Goal: Transaction & Acquisition: Purchase product/service

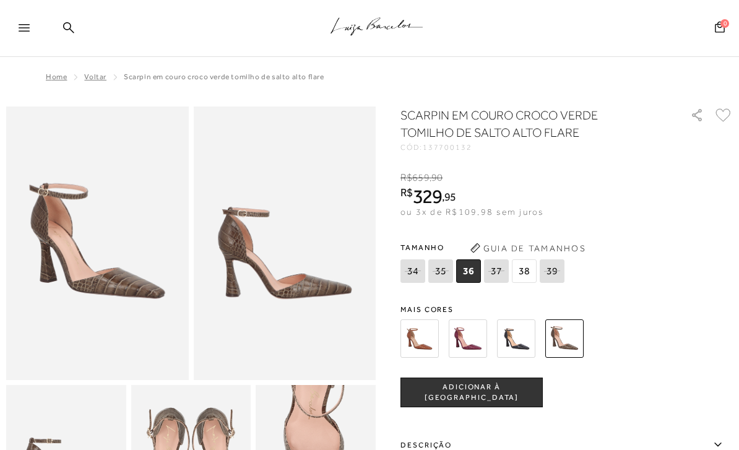
click at [430, 333] on img at bounding box center [419, 338] width 38 height 38
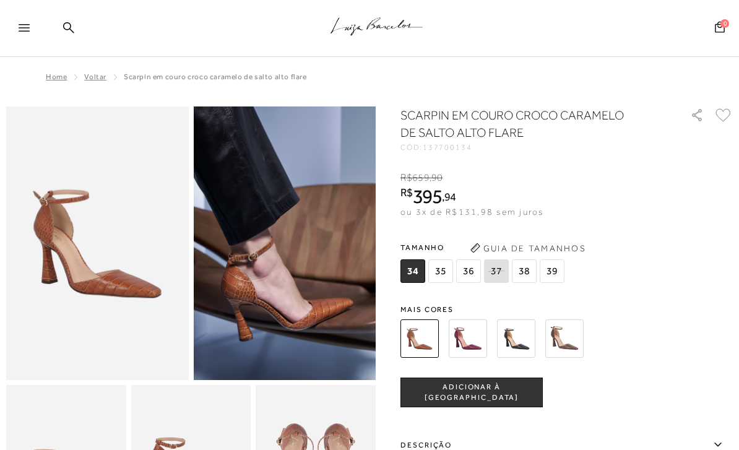
click at [426, 381] on button "ADICIONAR À [GEOGRAPHIC_DATA]" at bounding box center [471, 393] width 142 height 30
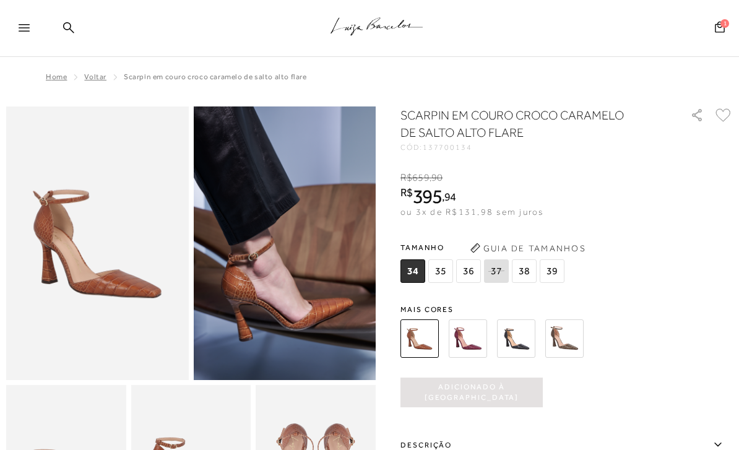
click at [474, 348] on img at bounding box center [468, 338] width 38 height 38
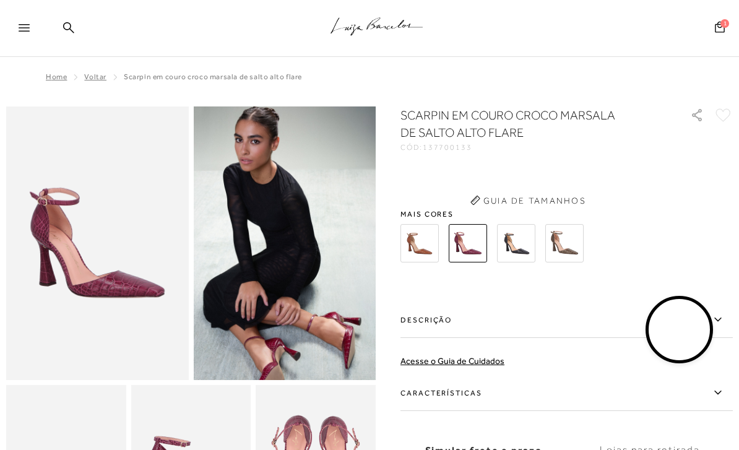
click at [459, 337] on label "Descrição" at bounding box center [566, 320] width 332 height 36
click at [0, 0] on input "Descrição" at bounding box center [0, 0] width 0 height 0
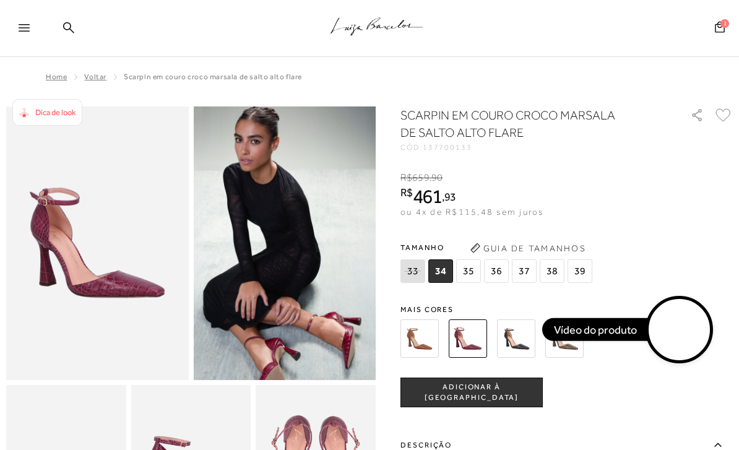
click at [523, 345] on img at bounding box center [516, 338] width 38 height 38
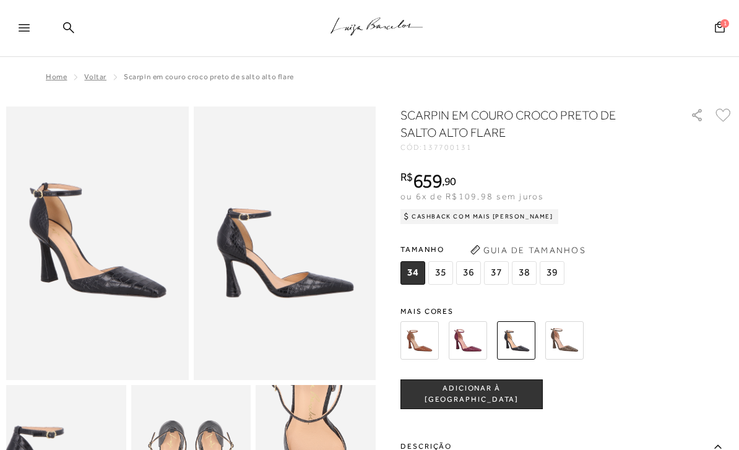
click at [570, 340] on img at bounding box center [564, 340] width 38 height 38
